Goal: Transaction & Acquisition: Purchase product/service

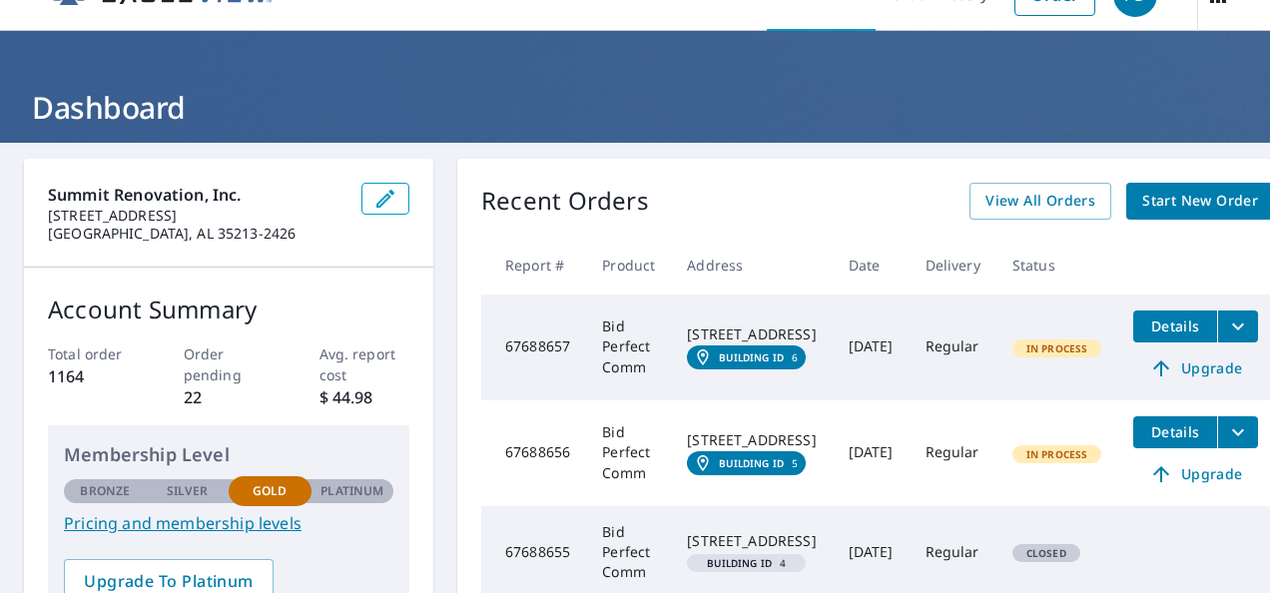
scroll to position [100, 0]
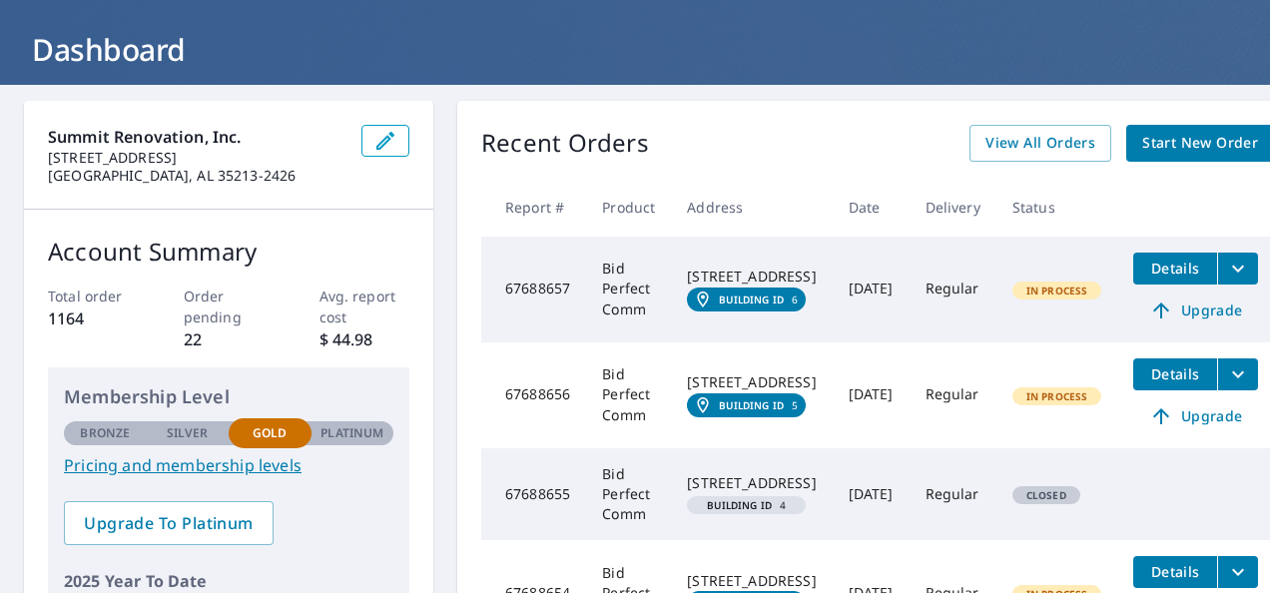
click at [853, 277] on td "[DATE]" at bounding box center [871, 290] width 77 height 106
click at [1176, 266] on span "Details" at bounding box center [1175, 268] width 60 height 19
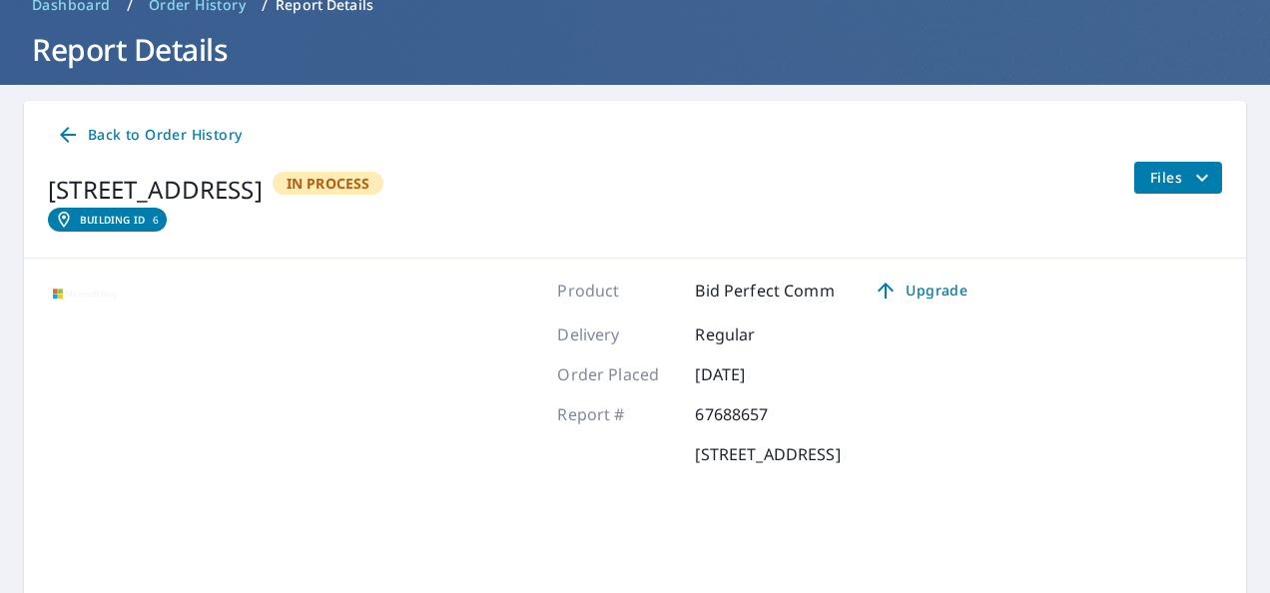
click at [1196, 180] on icon "filesDropdownBtn-67688657" at bounding box center [1202, 178] width 24 height 24
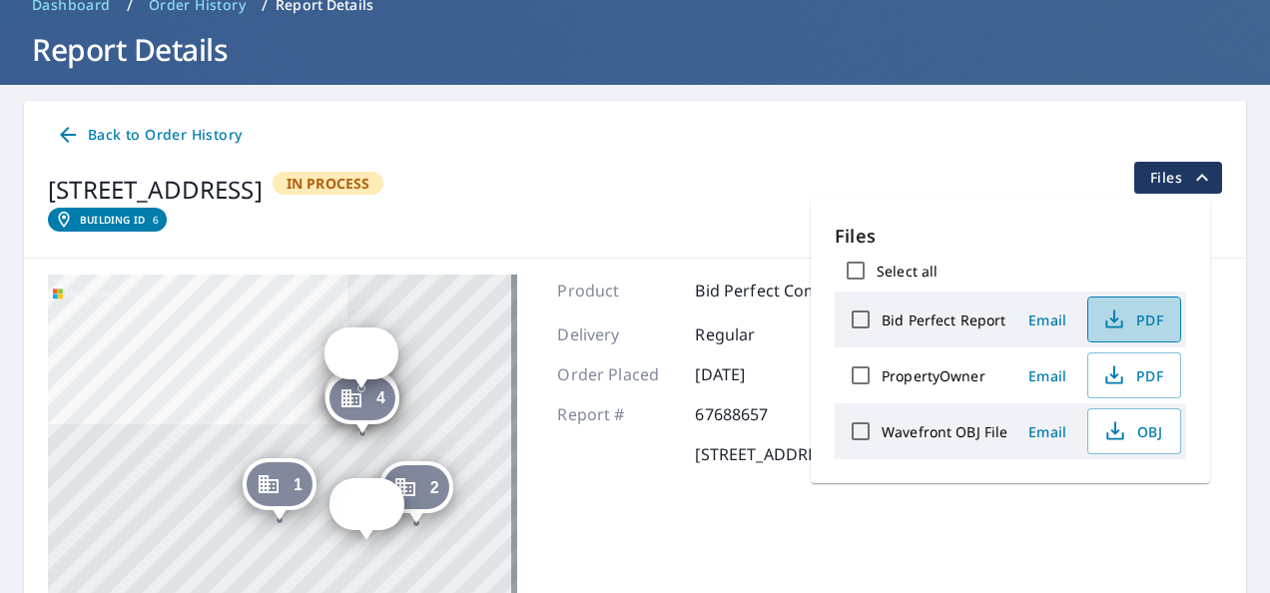
click at [1150, 320] on span "PDF" at bounding box center [1132, 320] width 64 height 24
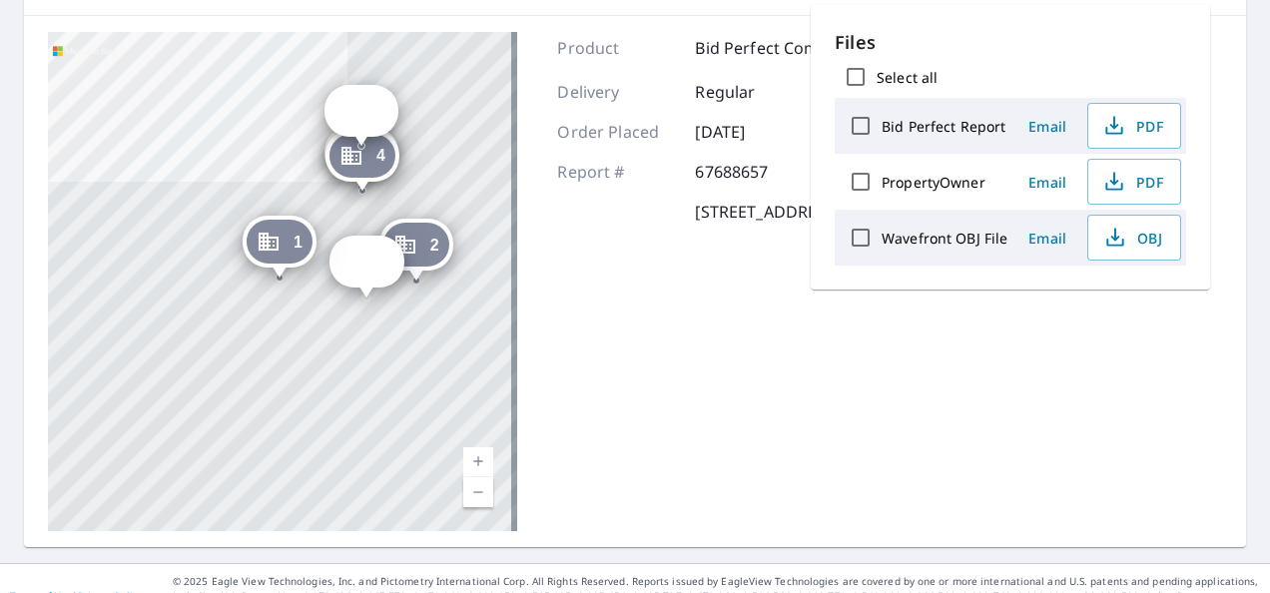
scroll to position [361, 0]
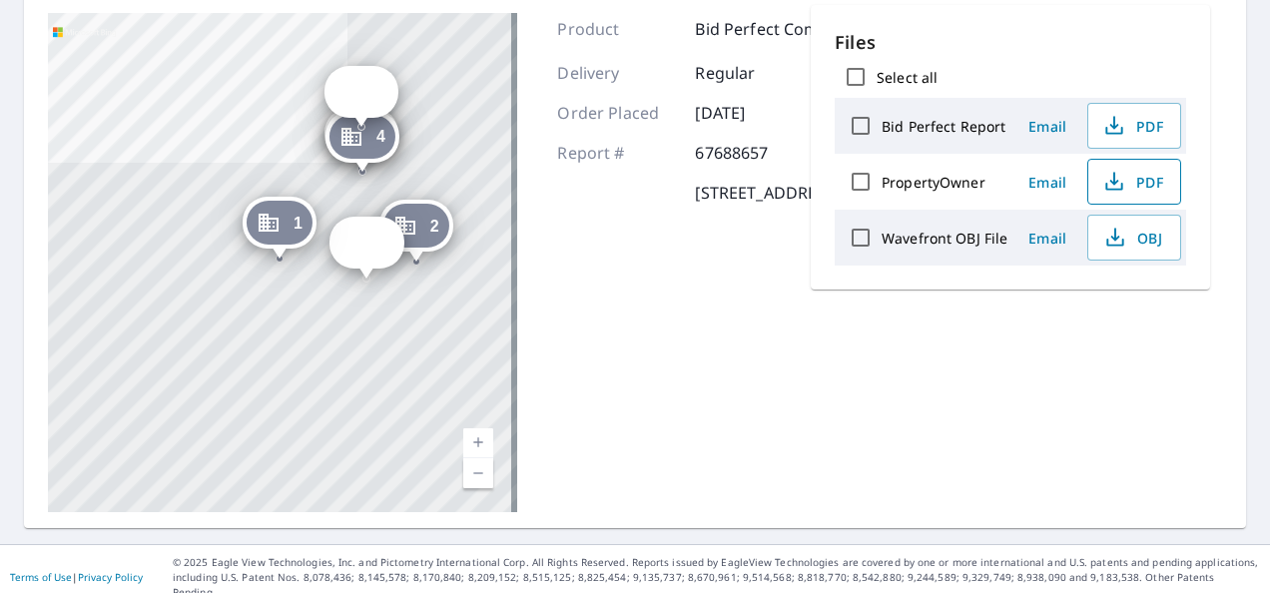
click at [1122, 176] on icon "button" at bounding box center [1114, 182] width 24 height 24
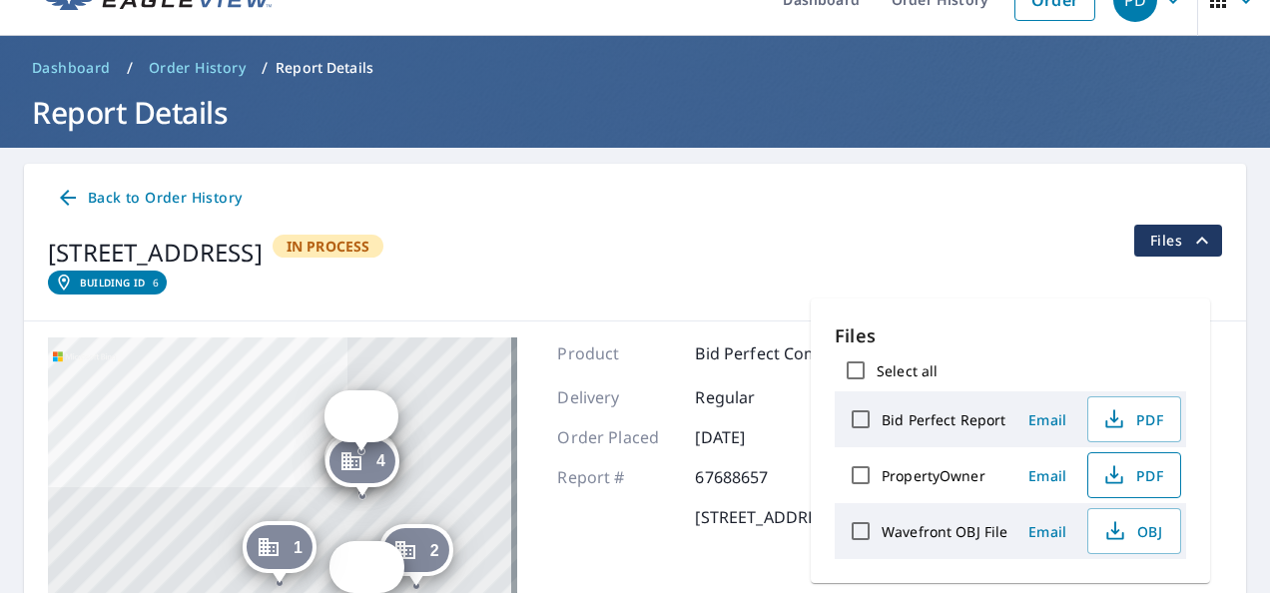
scroll to position [0, 0]
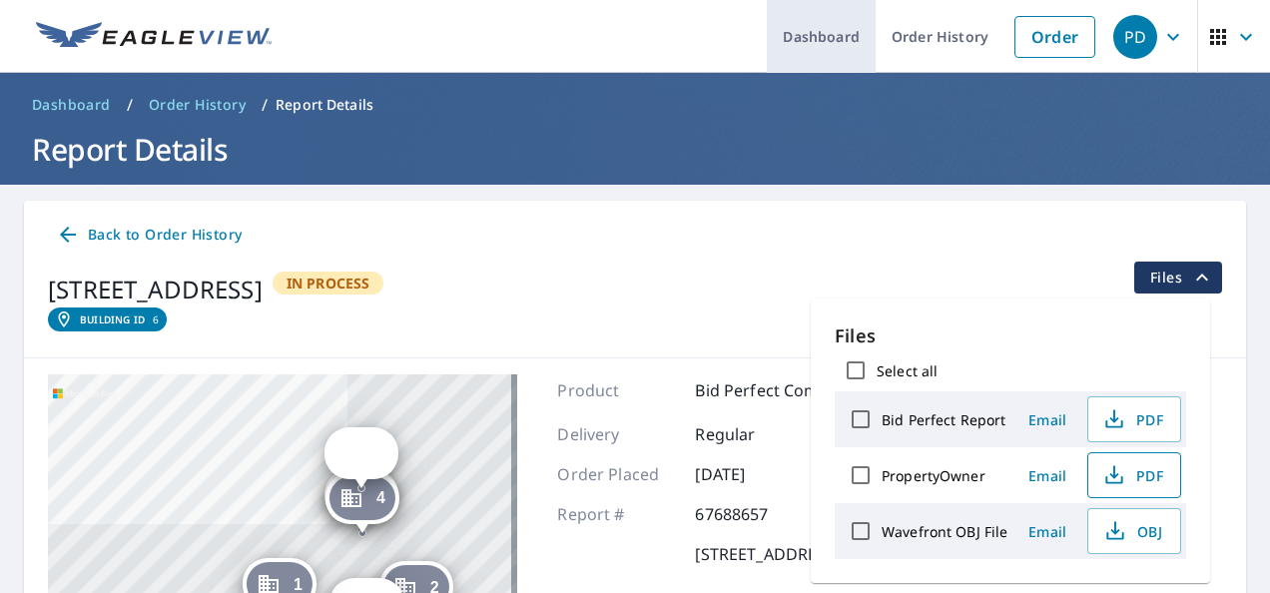
click at [803, 38] on link "Dashboard" at bounding box center [821, 36] width 109 height 73
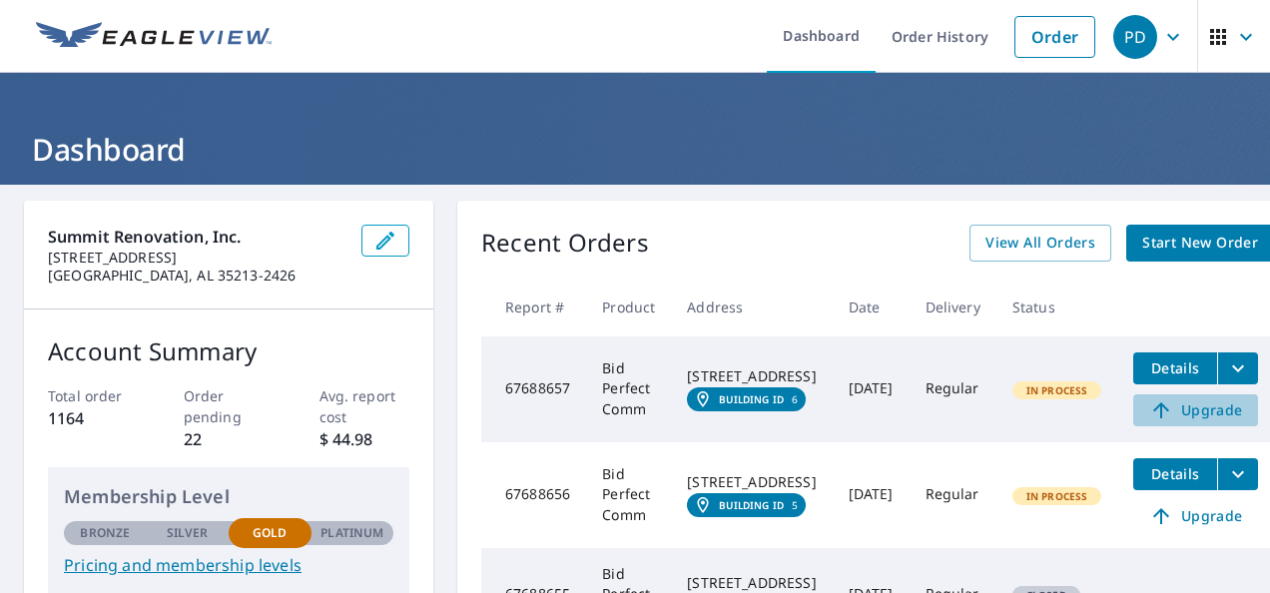
click at [1181, 408] on span "Upgrade" at bounding box center [1195, 410] width 101 height 24
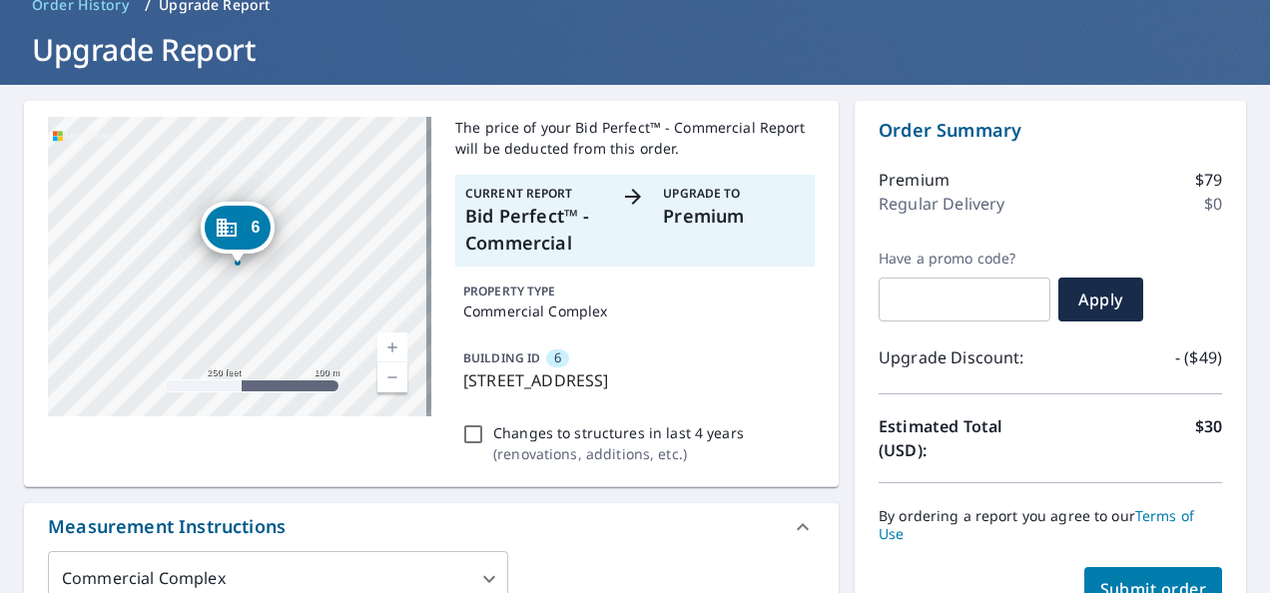
scroll to position [300, 0]
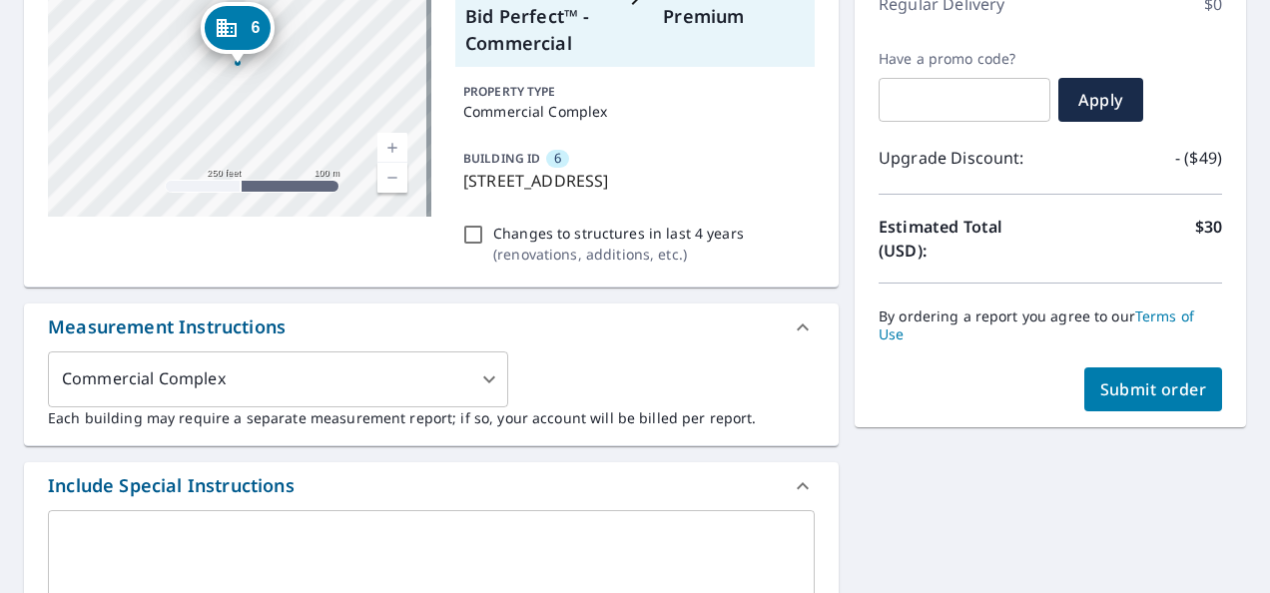
click at [1160, 385] on span "Submit order" at bounding box center [1153, 389] width 107 height 22
checkbox input "true"
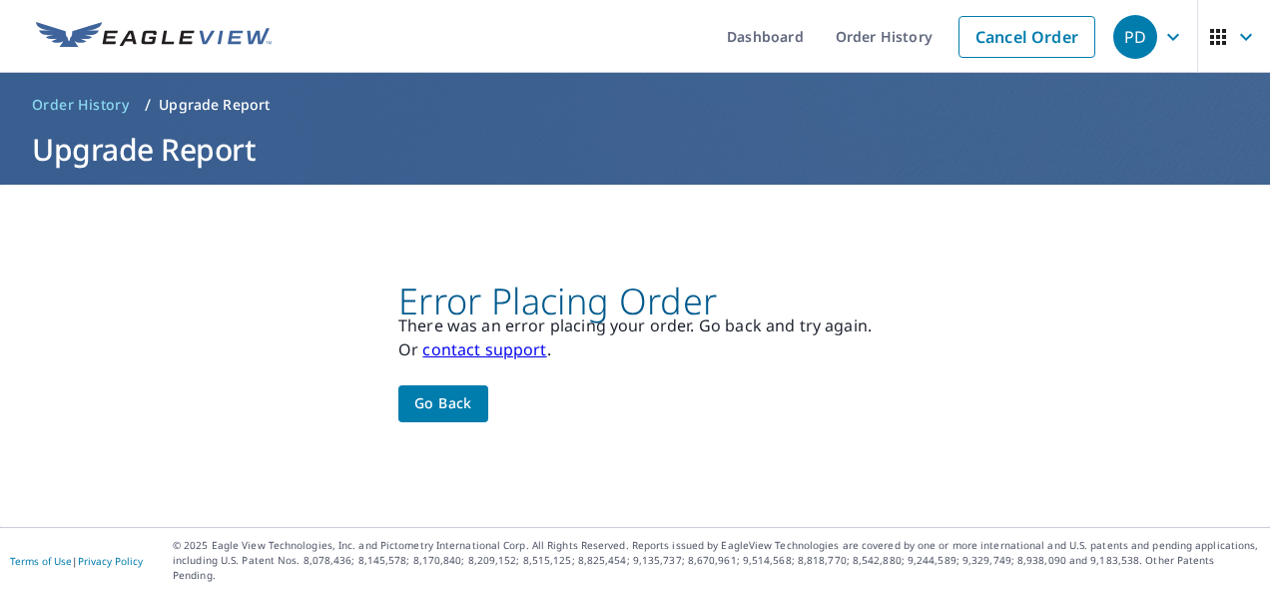
scroll to position [0, 0]
click at [453, 407] on span "Go back" at bounding box center [443, 403] width 58 height 25
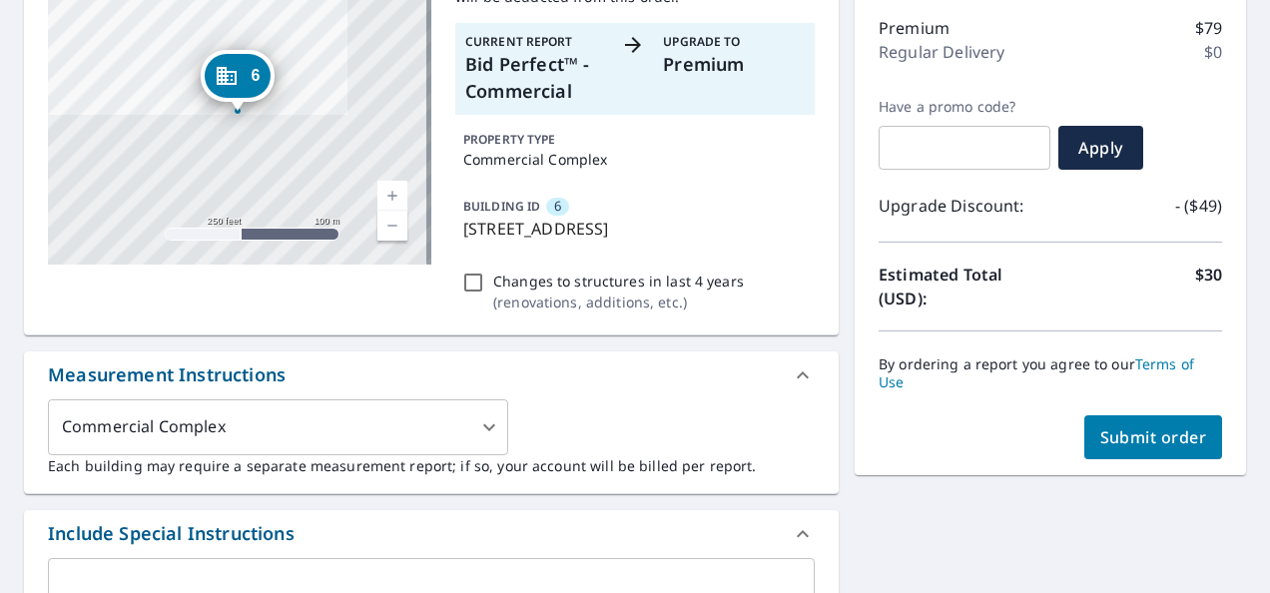
scroll to position [298, 0]
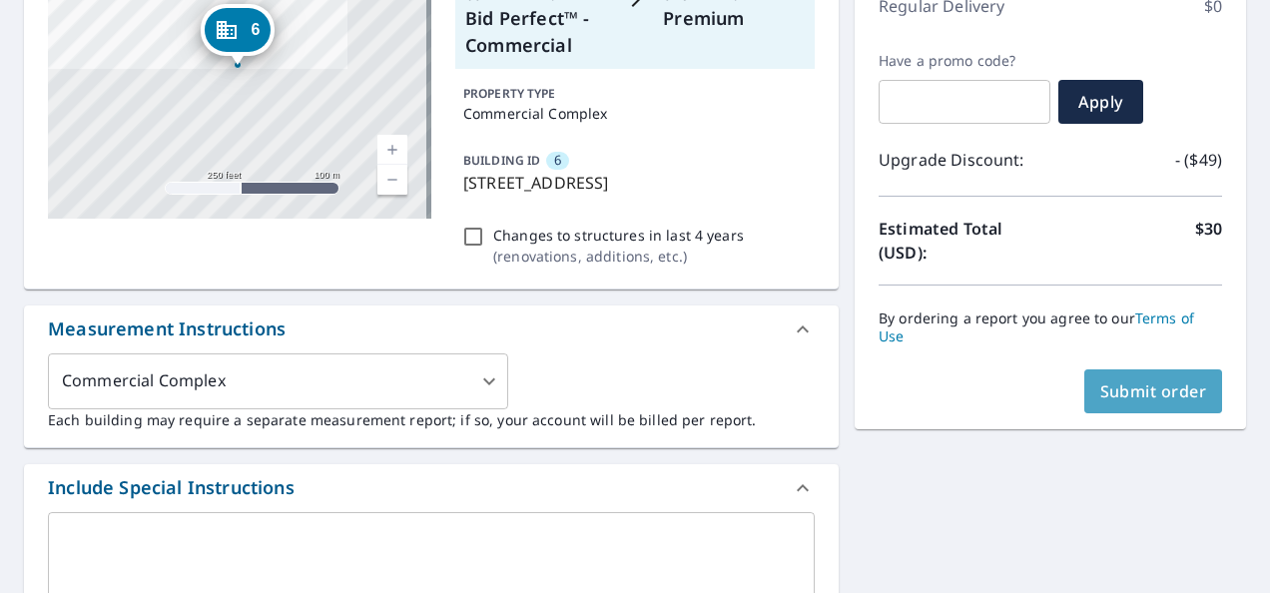
click at [1147, 391] on span "Submit order" at bounding box center [1153, 391] width 107 height 22
checkbox input "true"
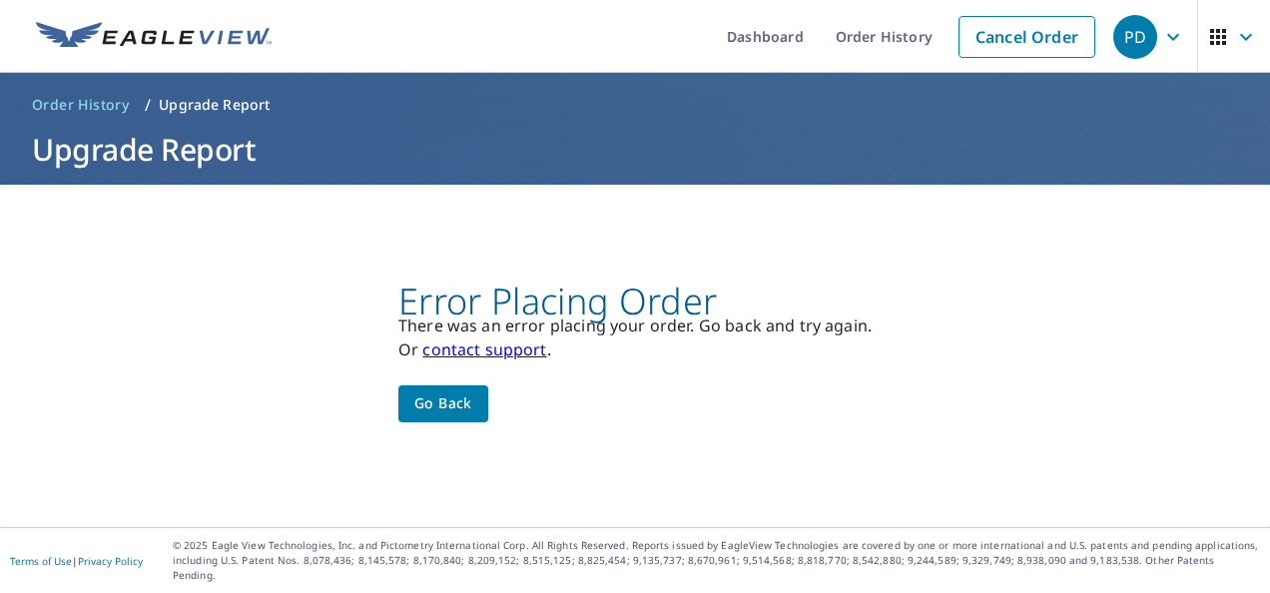
scroll to position [0, 0]
click at [425, 413] on span "Go back" at bounding box center [443, 403] width 58 height 25
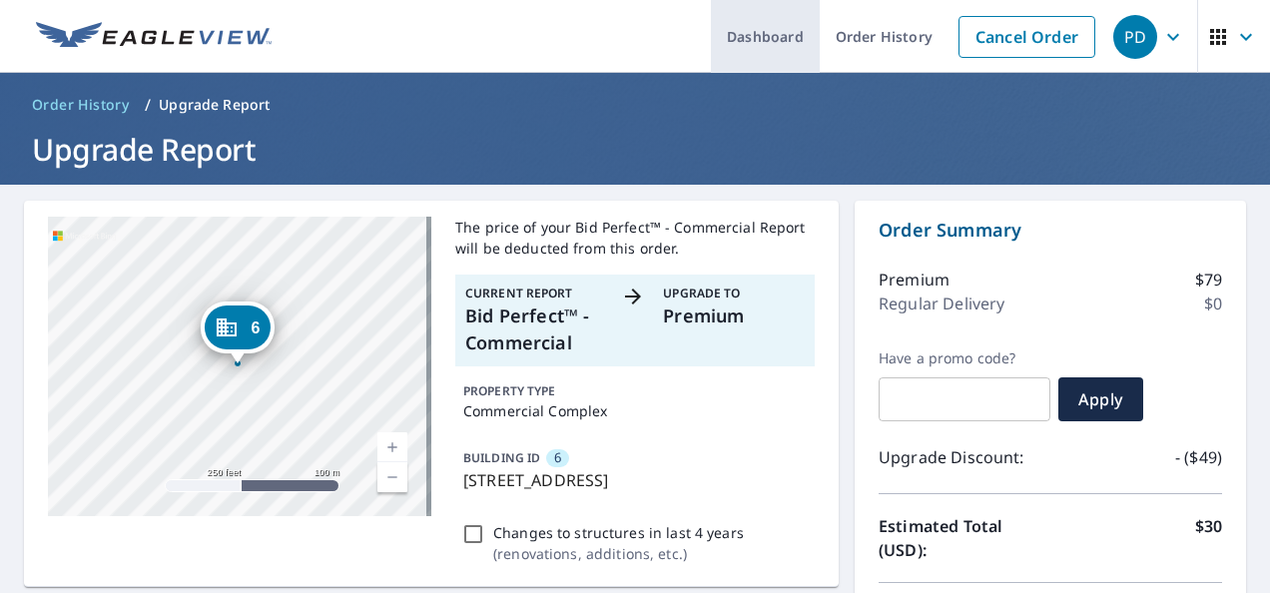
click at [737, 34] on link "Dashboard" at bounding box center [765, 36] width 109 height 73
checkbox input "true"
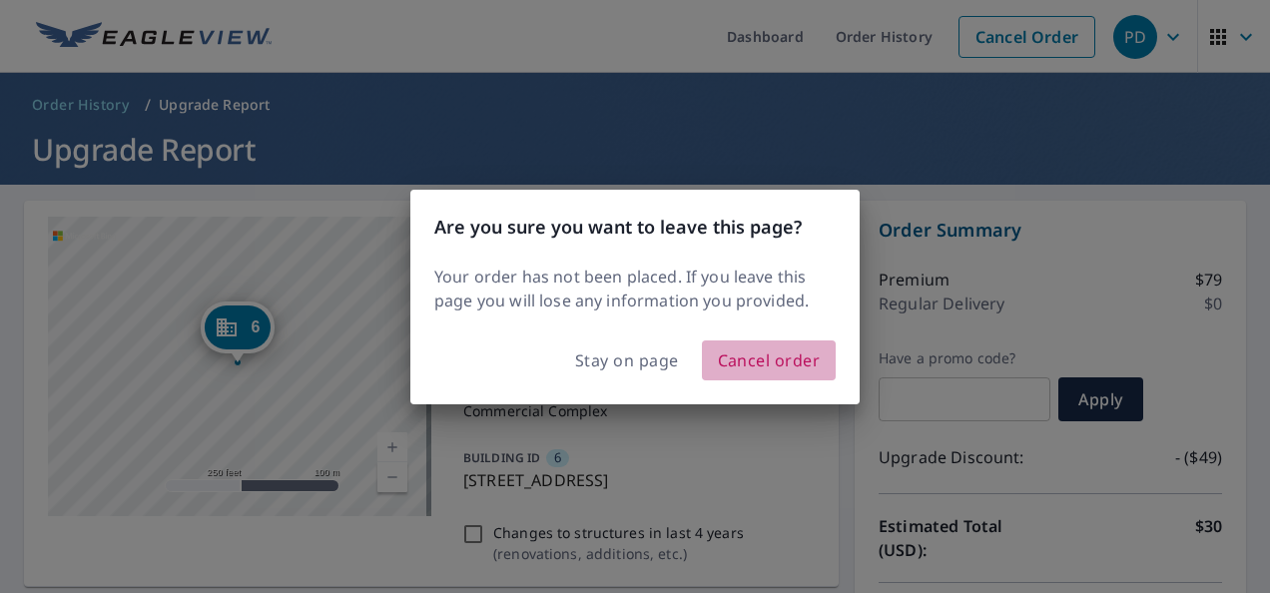
click at [747, 359] on span "Cancel order" at bounding box center [769, 361] width 103 height 28
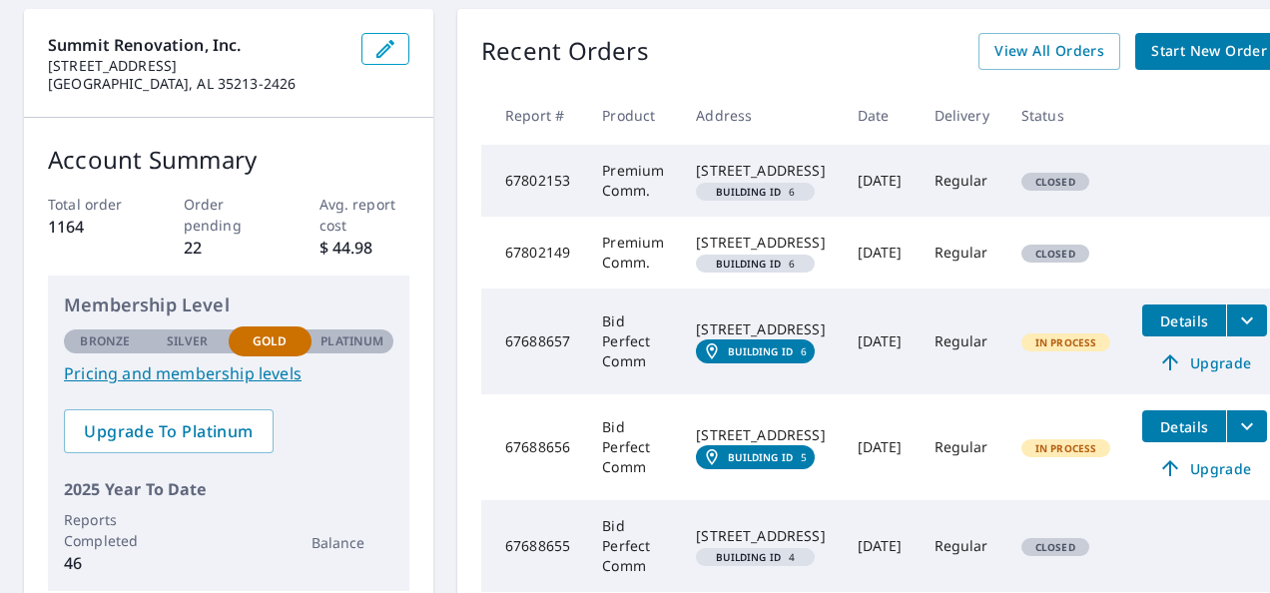
scroll to position [200, 0]
